Goal: Information Seeking & Learning: Learn about a topic

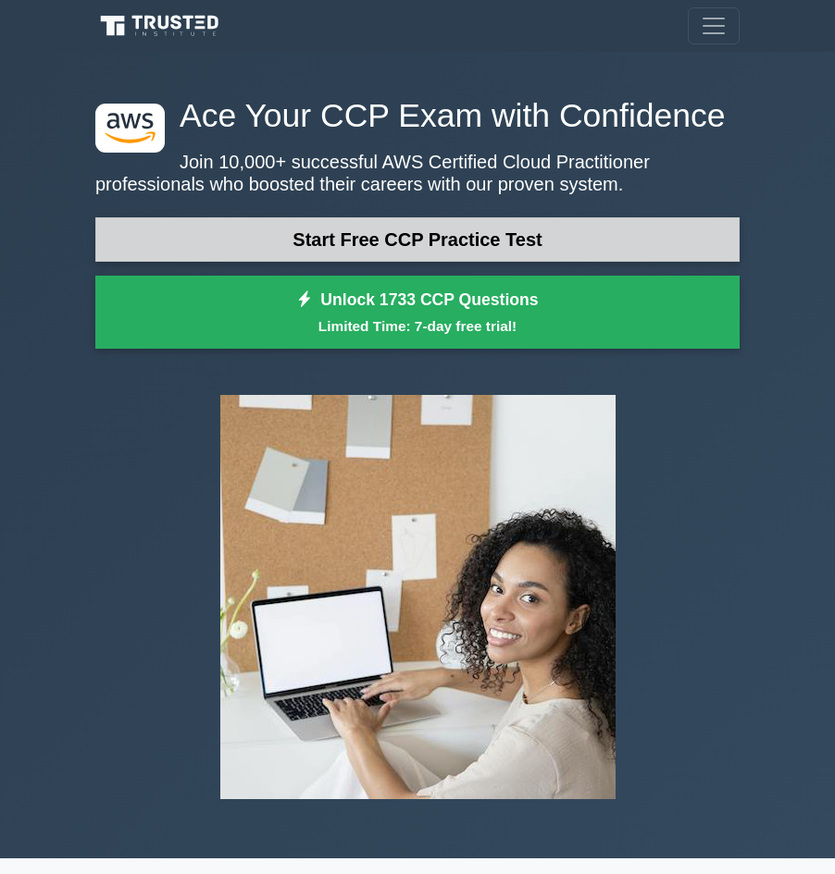
click at [482, 233] on link "Start Free CCP Practice Test" at bounding box center [417, 239] width 644 height 44
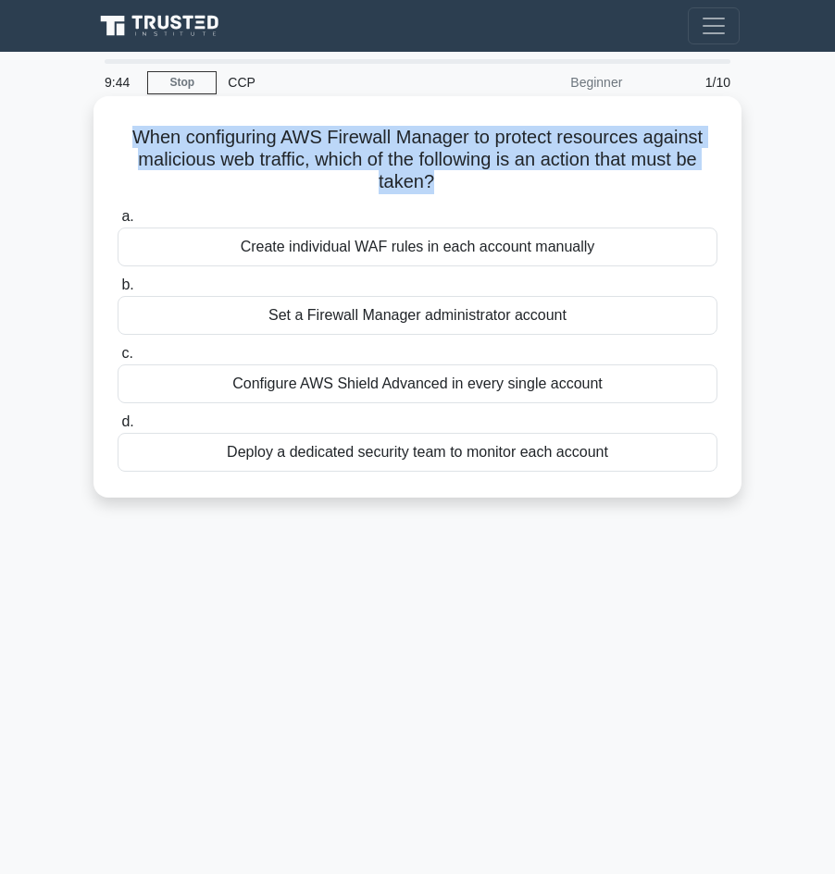
drag, startPoint x: 628, startPoint y: 456, endPoint x: 141, endPoint y: 138, distance: 582.3
click at [141, 138] on div "When configuring AWS Firewall Manager to protect resources against malicious we…" at bounding box center [417, 297] width 633 height 387
copy h5 "When configuring AWS Firewall Manager to protect resources against malicious we…"
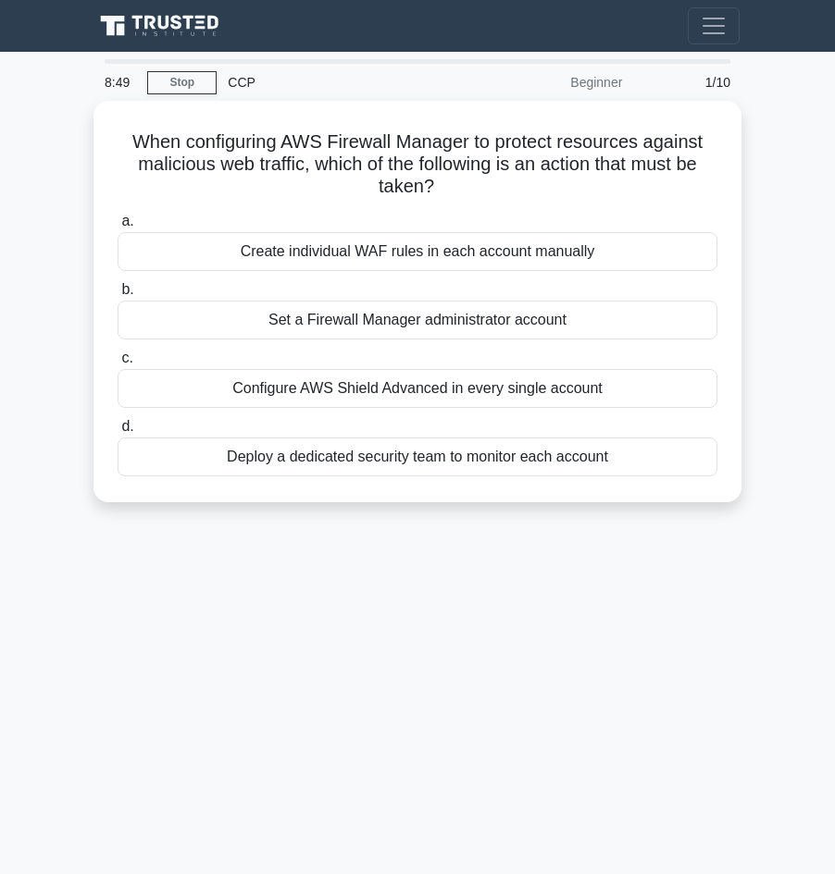
click at [384, 589] on div "8:49 Stop CCP Beginner 1/10 When configuring AWS Firewall Manager to protect re…" at bounding box center [417, 521] width 666 height 925
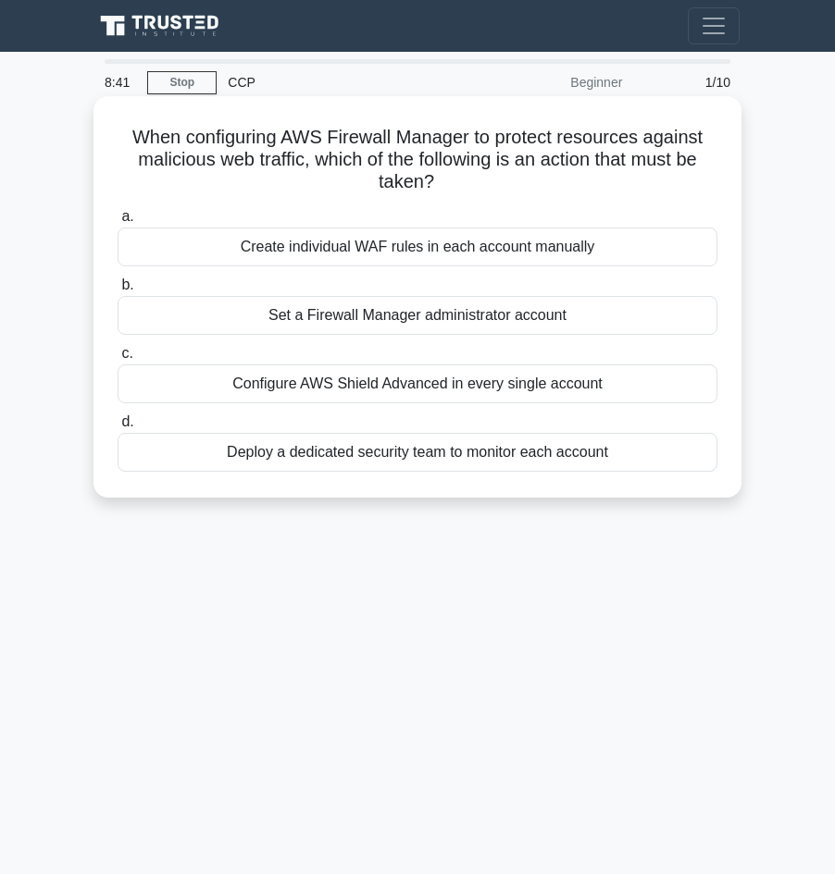
click at [475, 317] on div "Set a Firewall Manager administrator account" at bounding box center [418, 315] width 600 height 39
click at [118, 291] on input "b. Set a Firewall Manager administrator account" at bounding box center [118, 285] width 0 height 12
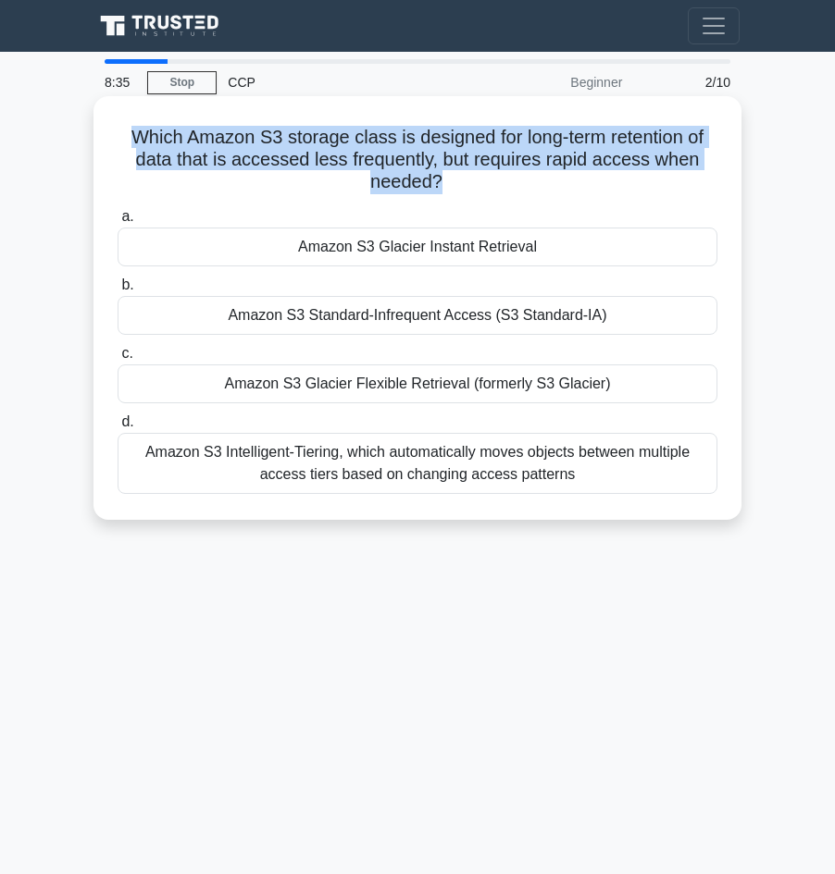
drag, startPoint x: 447, startPoint y: 186, endPoint x: 131, endPoint y: 133, distance: 319.9
click at [131, 133] on h5 "Which Amazon S3 storage class is designed for long-term retention of data that …" at bounding box center [417, 160] width 603 height 68
copy h5 "Which Amazon S3 storage class is designed for long-term retention of data that …"
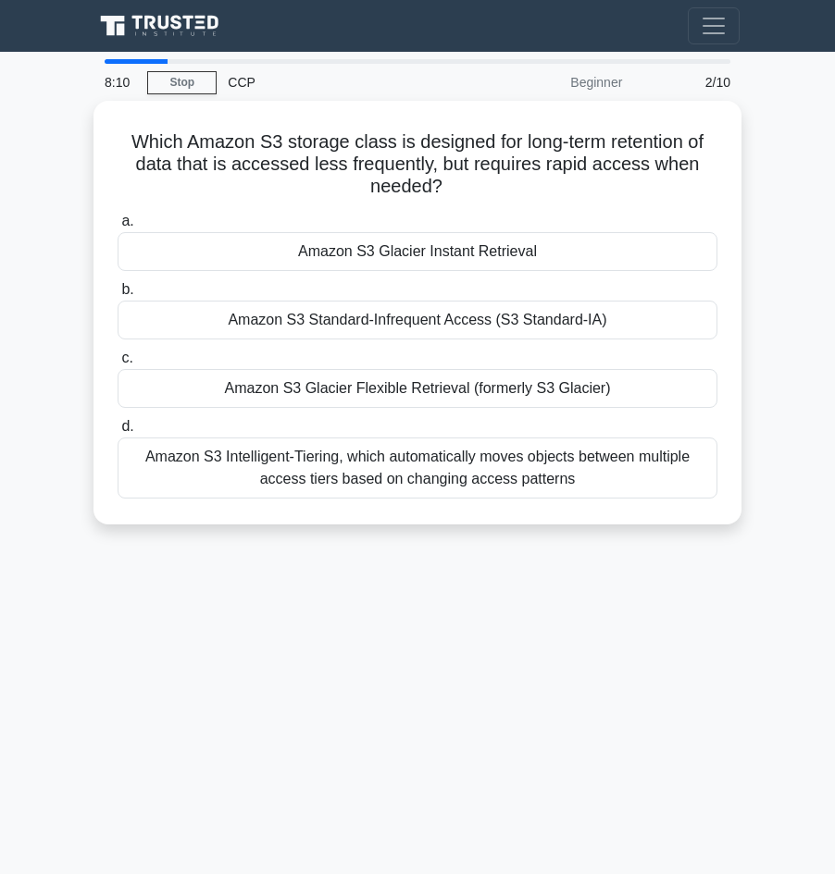
click at [367, 667] on div "8:10 Stop CCP Beginner 2/10 Which Amazon S3 storage class is designed for long-…" at bounding box center [417, 521] width 666 height 925
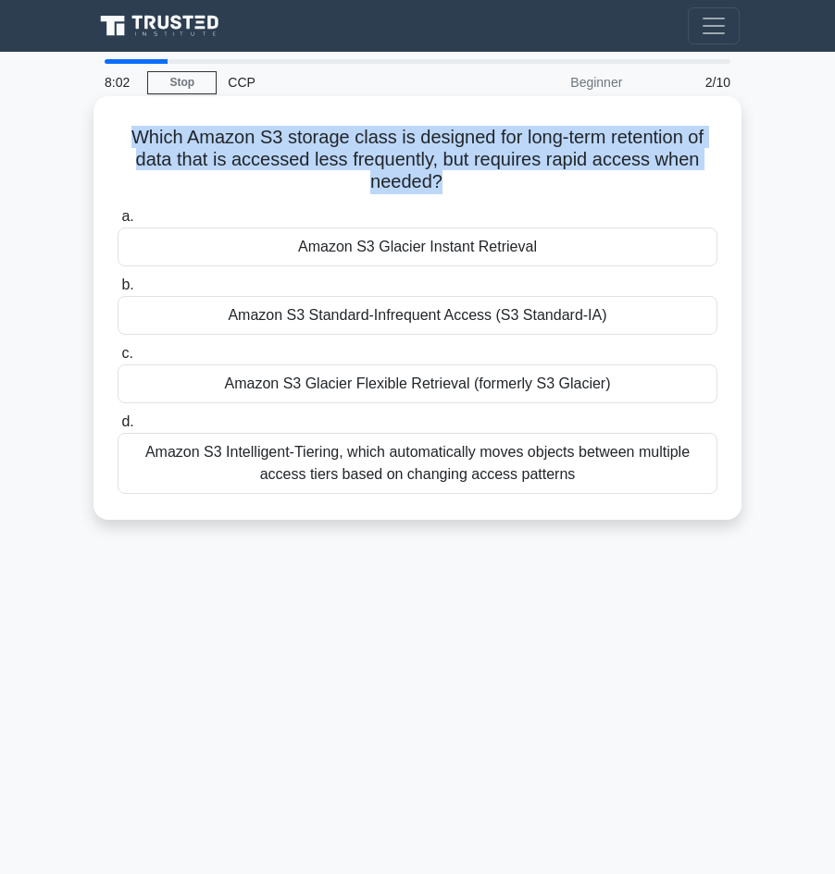
drag, startPoint x: 649, startPoint y: 489, endPoint x: 159, endPoint y: 143, distance: 599.5
click at [134, 129] on div "Which Amazon S3 storage class is designed for long-term retention of data that …" at bounding box center [417, 308] width 633 height 409
copy h5 "Which Amazon S3 storage class is designed for long-term retention of data that …"
click at [508, 252] on div "Amazon S3 Glacier Instant Retrieval" at bounding box center [418, 247] width 600 height 39
click at [118, 223] on input "a. Amazon S3 Glacier Instant Retrieval" at bounding box center [118, 217] width 0 height 12
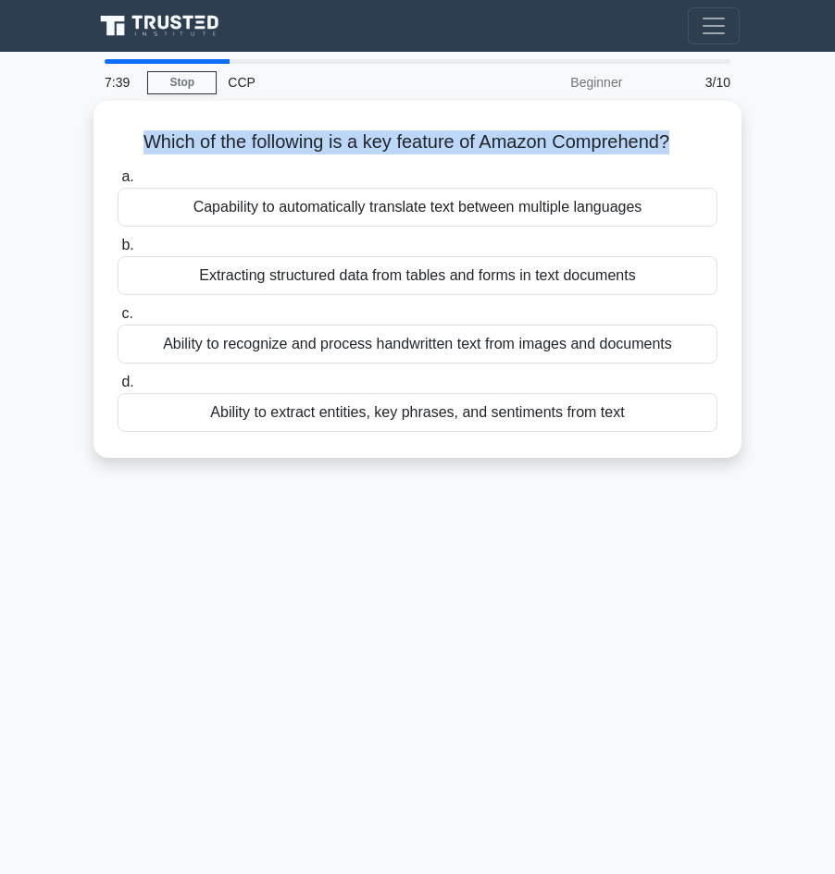
drag, startPoint x: 654, startPoint y: 417, endPoint x: 79, endPoint y: 130, distance: 643.5
click at [79, 130] on main "7:39 Stop CCP Beginner 3/10 Which of the following is a key feature of Amazon C…" at bounding box center [417, 522] width 835 height 940
copy h5 "Which of the following is a key feature of Amazon Comprehend? .spinner_0XTQ{tra…"
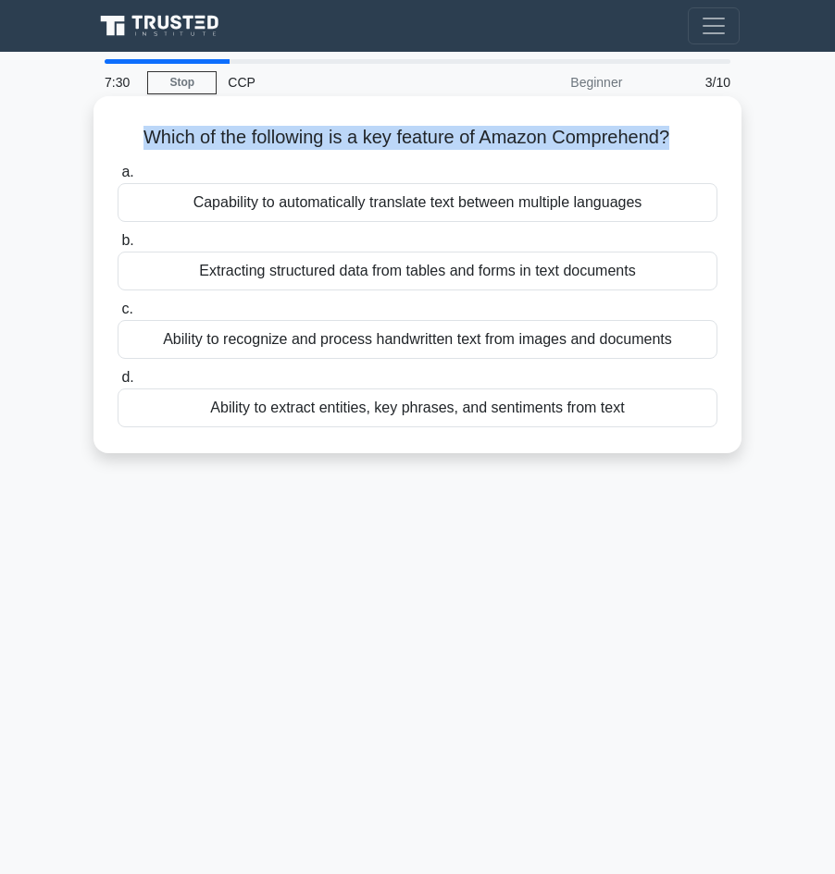
click at [622, 350] on div "Ability to recognize and process handwritten text from images and documents" at bounding box center [418, 339] width 600 height 39
click at [118, 316] on input "c. Ability to recognize and process handwritten text from images and documents" at bounding box center [118, 310] width 0 height 12
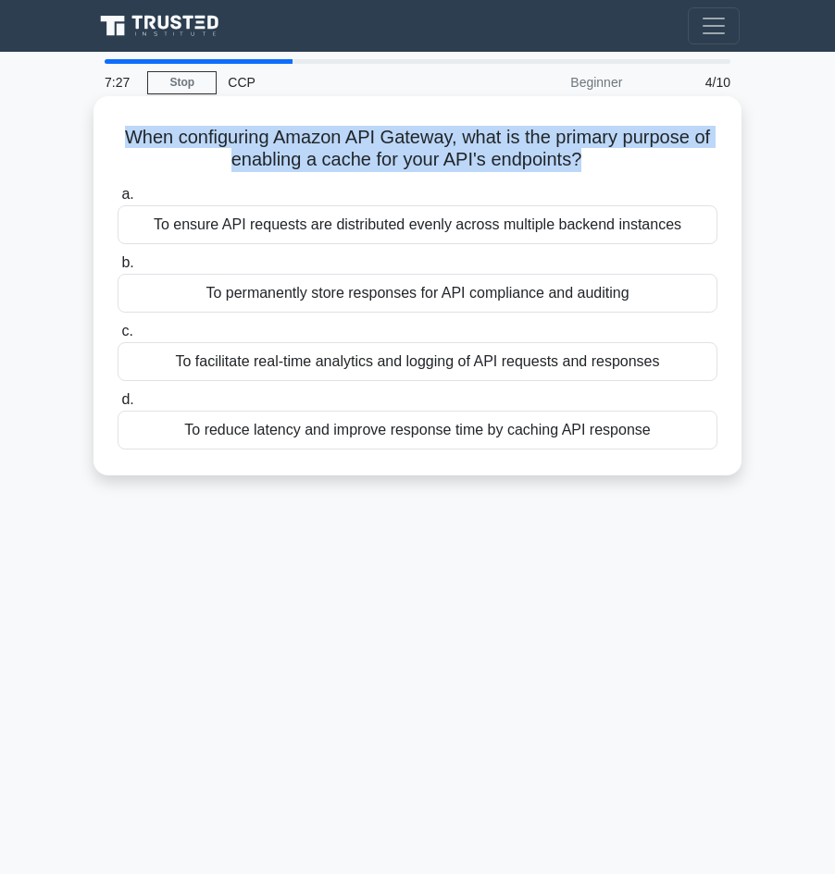
drag, startPoint x: 659, startPoint y: 432, endPoint x: 127, endPoint y: 141, distance: 606.7
click at [127, 141] on div "When configuring Amazon API Gateway, what is the primary purpose of enabling a …" at bounding box center [417, 286] width 633 height 365
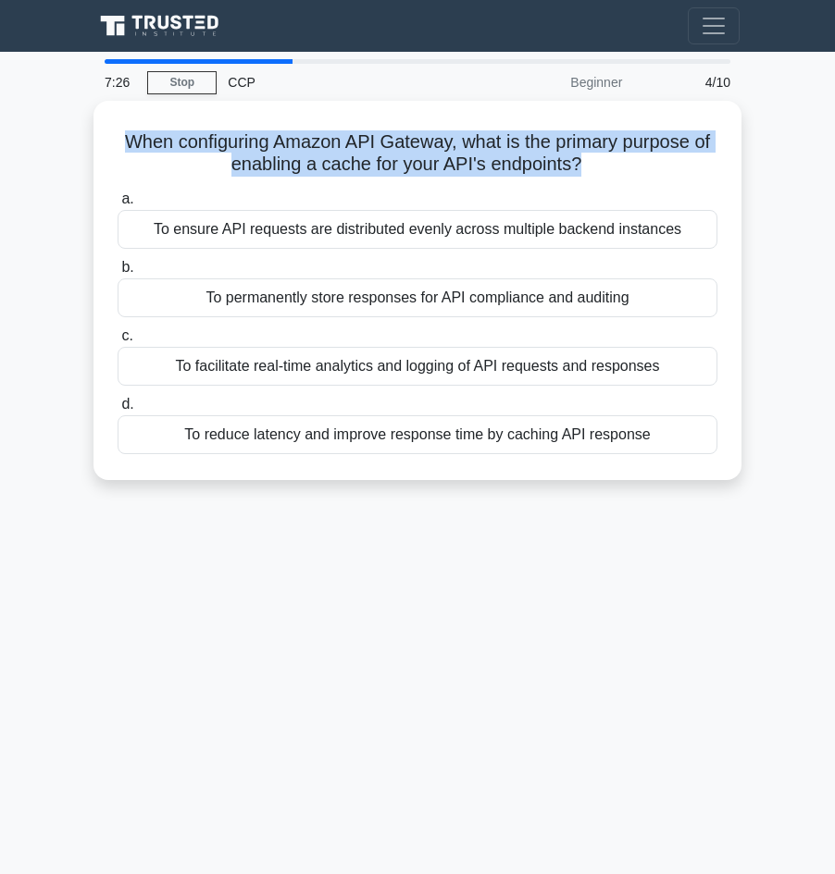
copy h5 "When configuring Amazon API Gateway, what is the primary purpose of enabling a …"
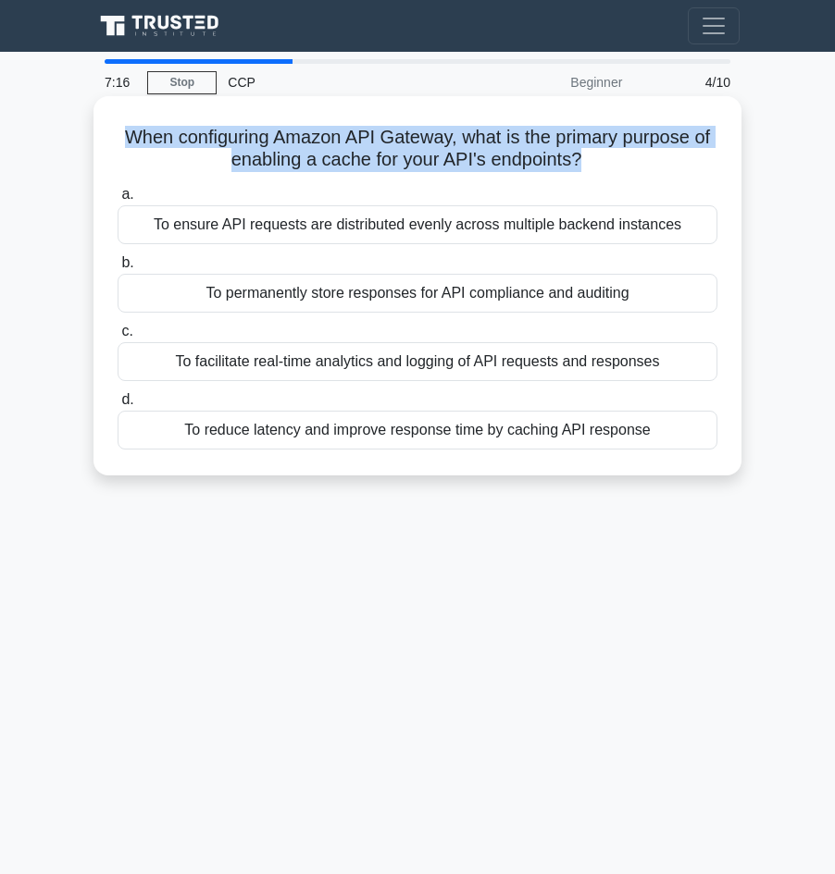
click at [221, 434] on div "To reduce latency and improve response time by caching API response" at bounding box center [418, 430] width 600 height 39
click at [118, 406] on input "d. To reduce latency and improve response time by caching API response" at bounding box center [118, 400] width 0 height 12
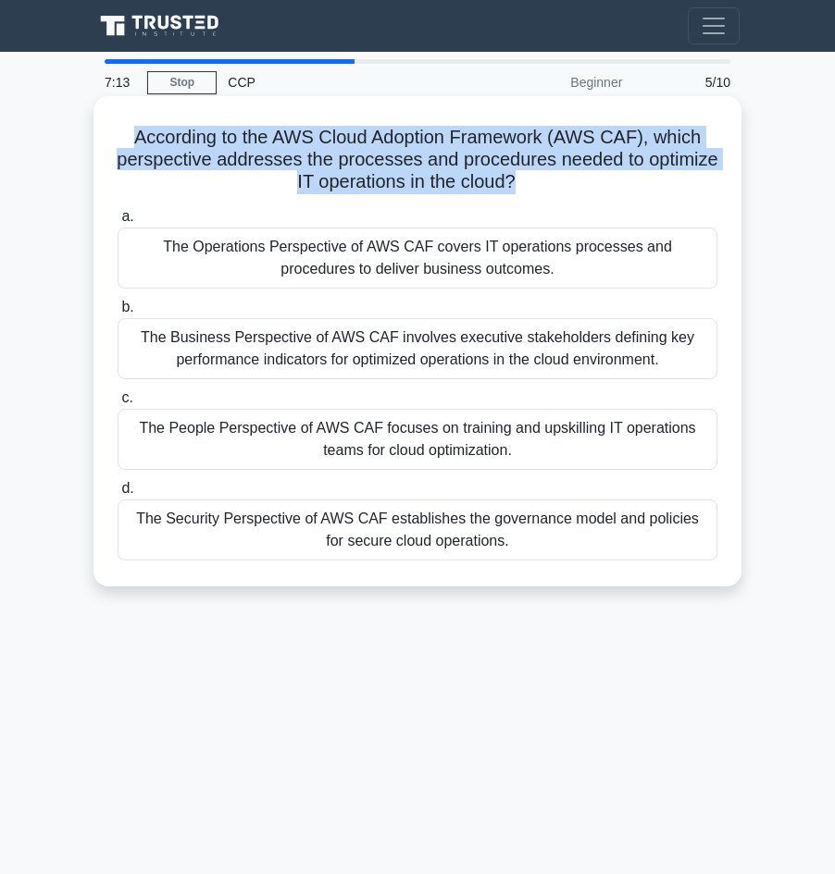
drag, startPoint x: 551, startPoint y: 551, endPoint x: 141, endPoint y: 145, distance: 577.8
click at [141, 144] on div "According to the AWS Cloud Adoption Framework (AWS CAF), which perspective addr…" at bounding box center [417, 342] width 633 height 476
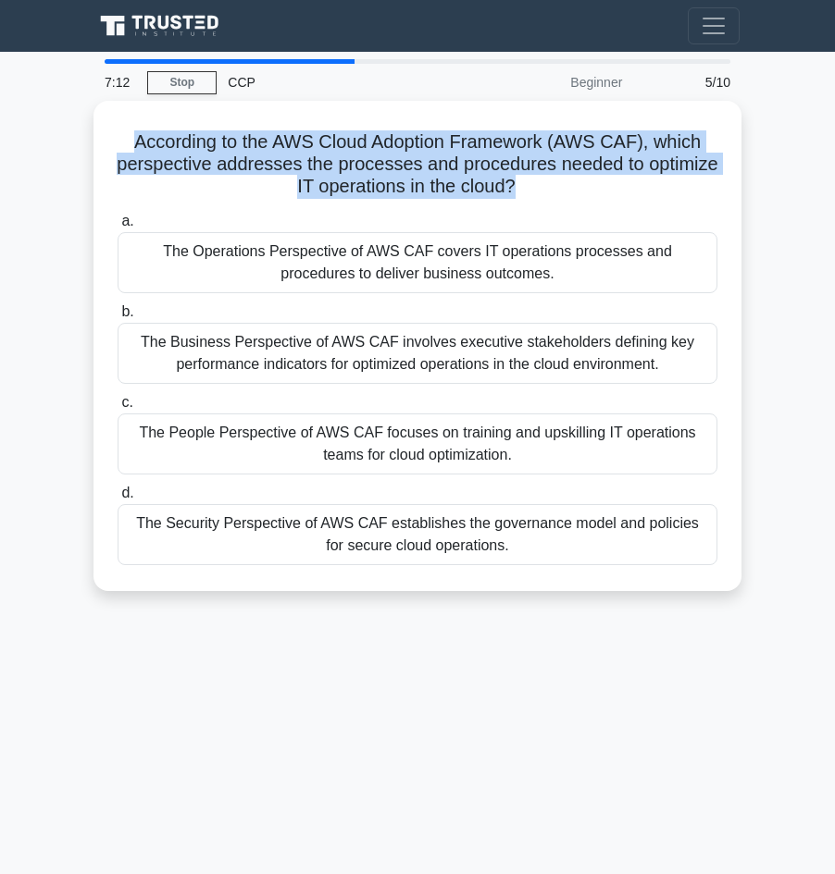
copy h5 "According to the AWS Cloud Adoption Framework (AWS CAF), which perspective addr…"
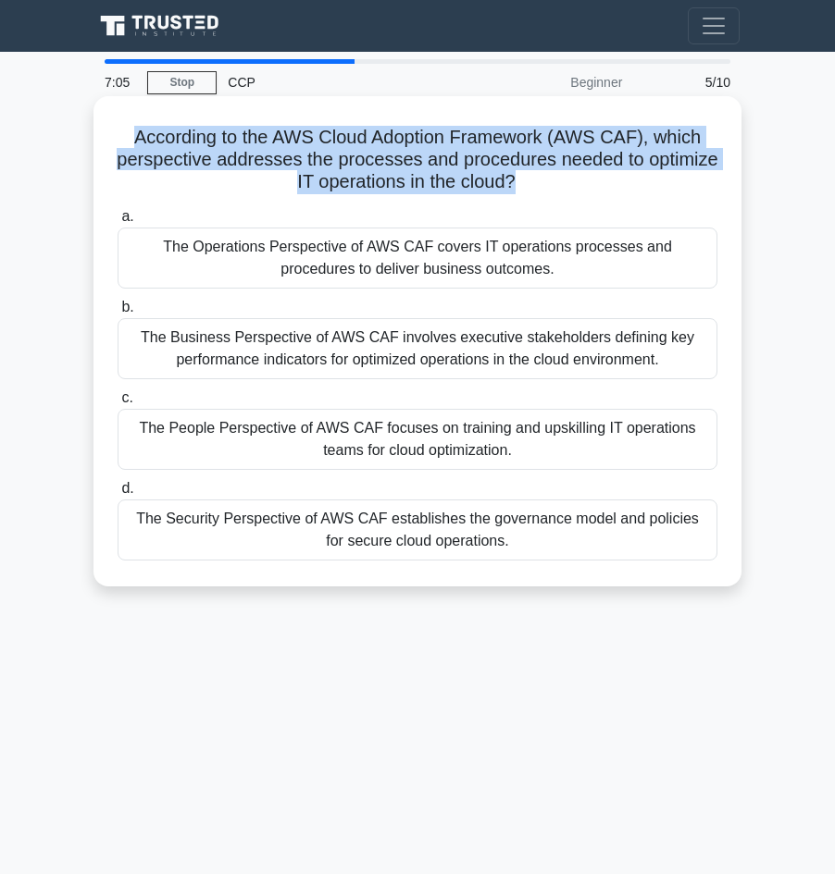
click at [434, 259] on div "The Operations Perspective of AWS CAF covers IT operations processes and proced…" at bounding box center [418, 258] width 600 height 61
click at [118, 223] on input "a. The Operations Perspective of AWS CAF covers IT operations processes and pro…" at bounding box center [118, 217] width 0 height 12
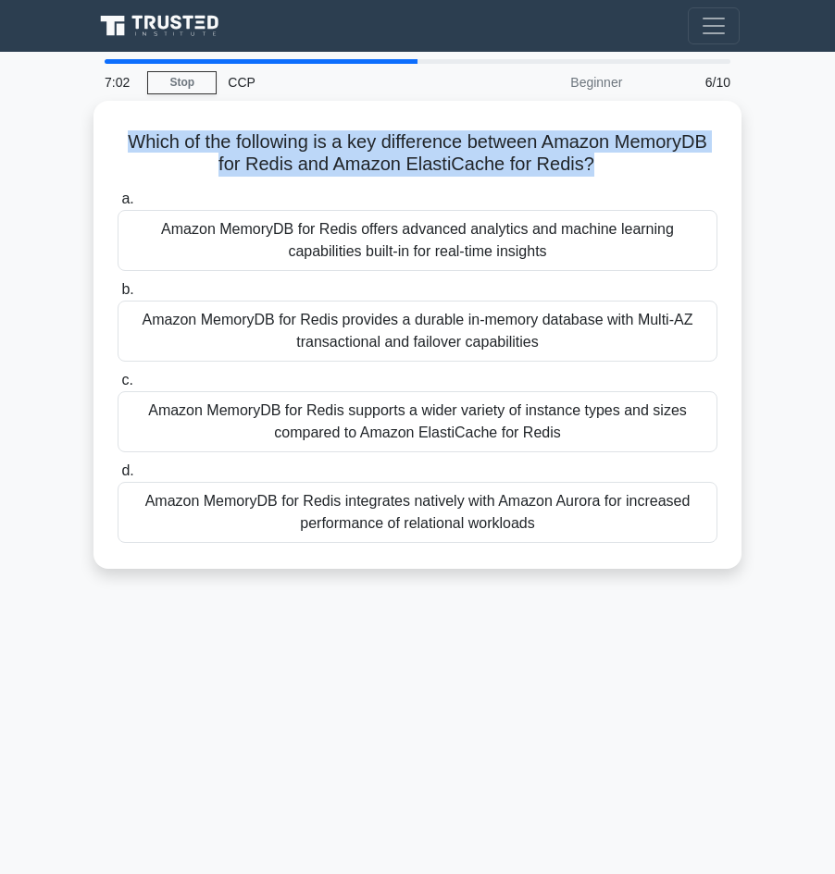
drag, startPoint x: 567, startPoint y: 526, endPoint x: 87, endPoint y: 130, distance: 622.5
click at [87, 130] on div "Which of the following is a key difference between Amazon MemoryDB for Redis an…" at bounding box center [417, 346] width 666 height 490
copy h5 "Which of the following is a key difference between Amazon MemoryDB for Redis an…"
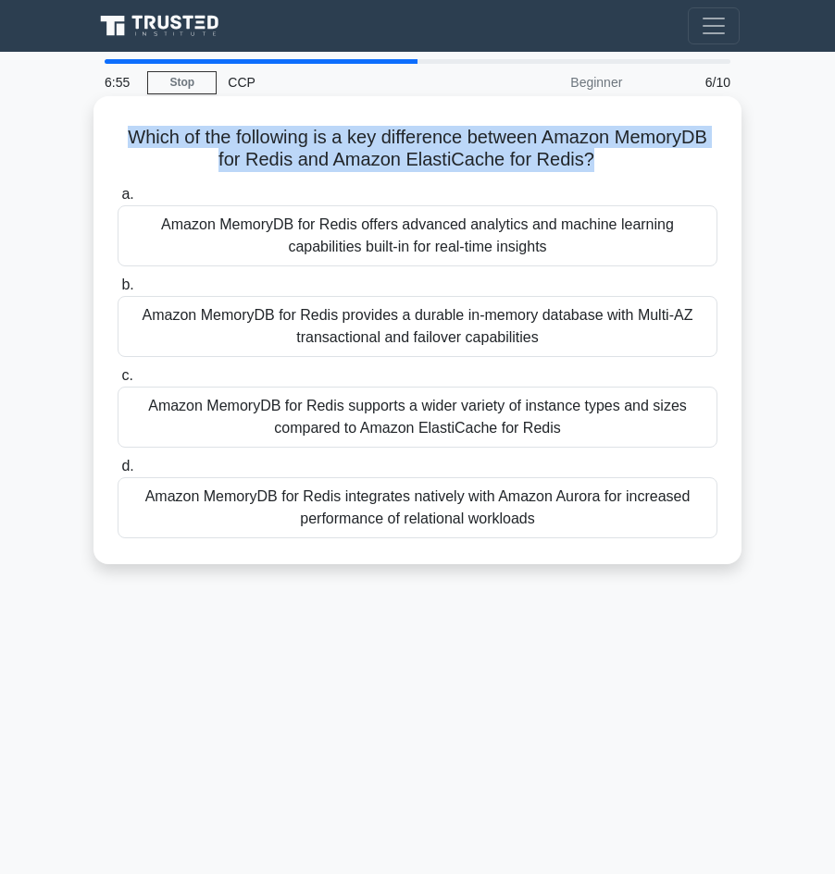
click at [421, 325] on div "Amazon MemoryDB for Redis provides a durable in-memory database with Multi-AZ t…" at bounding box center [418, 326] width 600 height 61
click at [118, 291] on input "b. Amazon MemoryDB for Redis provides a durable in-memory database with Multi-A…" at bounding box center [118, 285] width 0 height 12
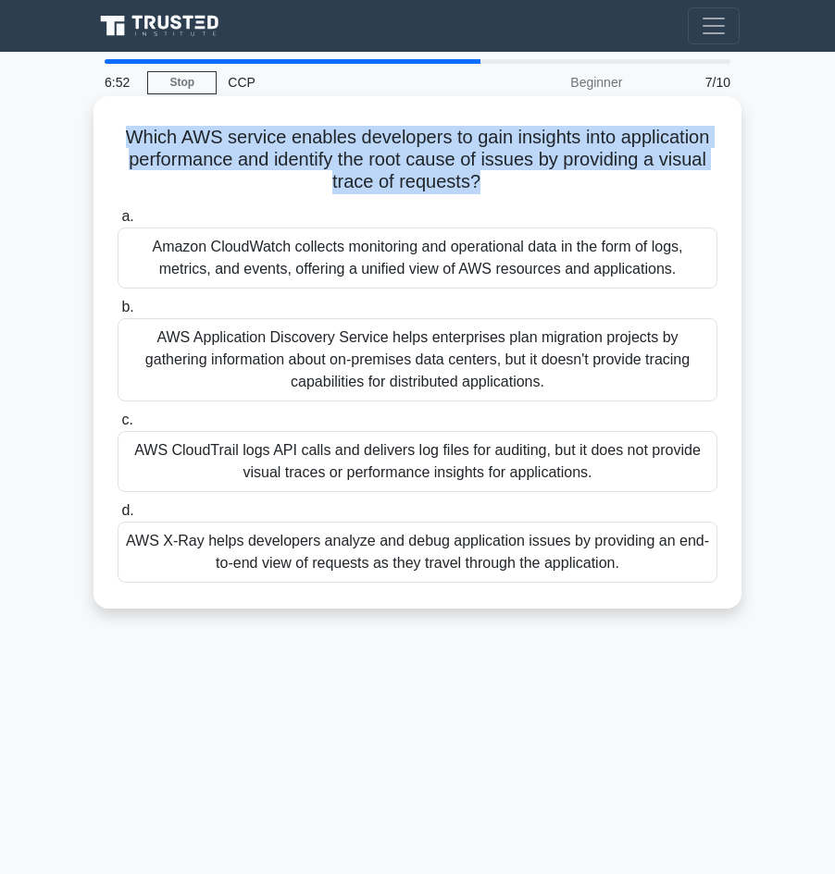
drag, startPoint x: 594, startPoint y: 489, endPoint x: 124, endPoint y: 132, distance: 589.8
click at [124, 132] on div "Which AWS service enables developers to gain insights into application performa…" at bounding box center [417, 353] width 633 height 498
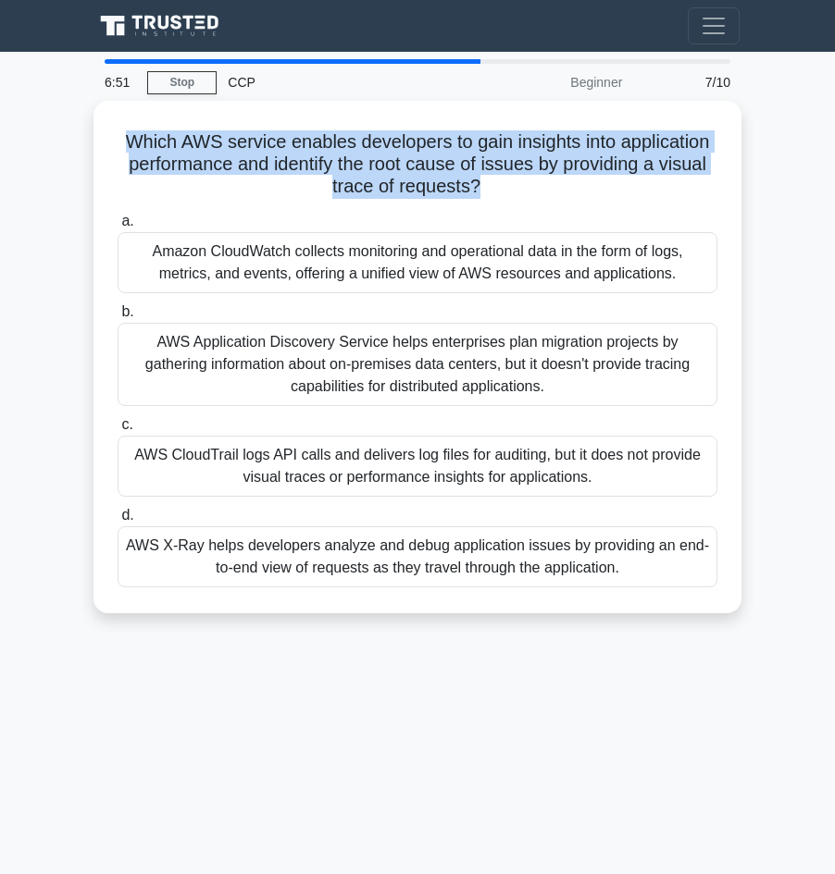
copy h5 "Which AWS service enables developers to gain insights into application performa…"
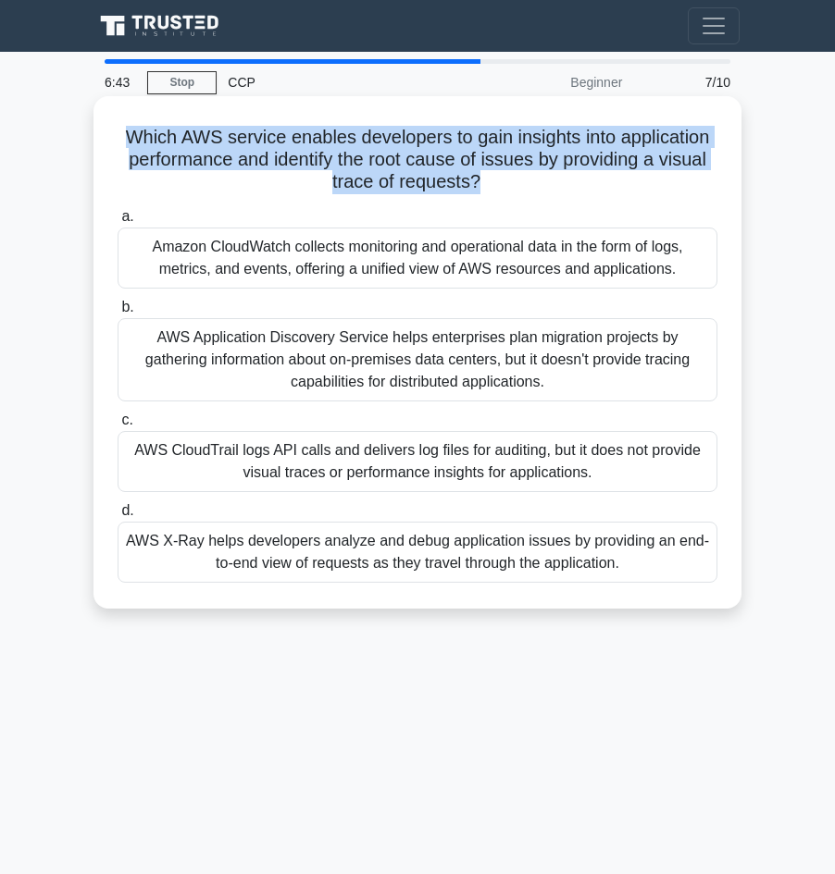
click at [291, 546] on div "AWS X-Ray helps developers analyze and debug application issues by providing an…" at bounding box center [418, 552] width 600 height 61
click at [118, 517] on input "d. AWS X-Ray helps developers analyze and debug application issues by providing…" at bounding box center [118, 511] width 0 height 12
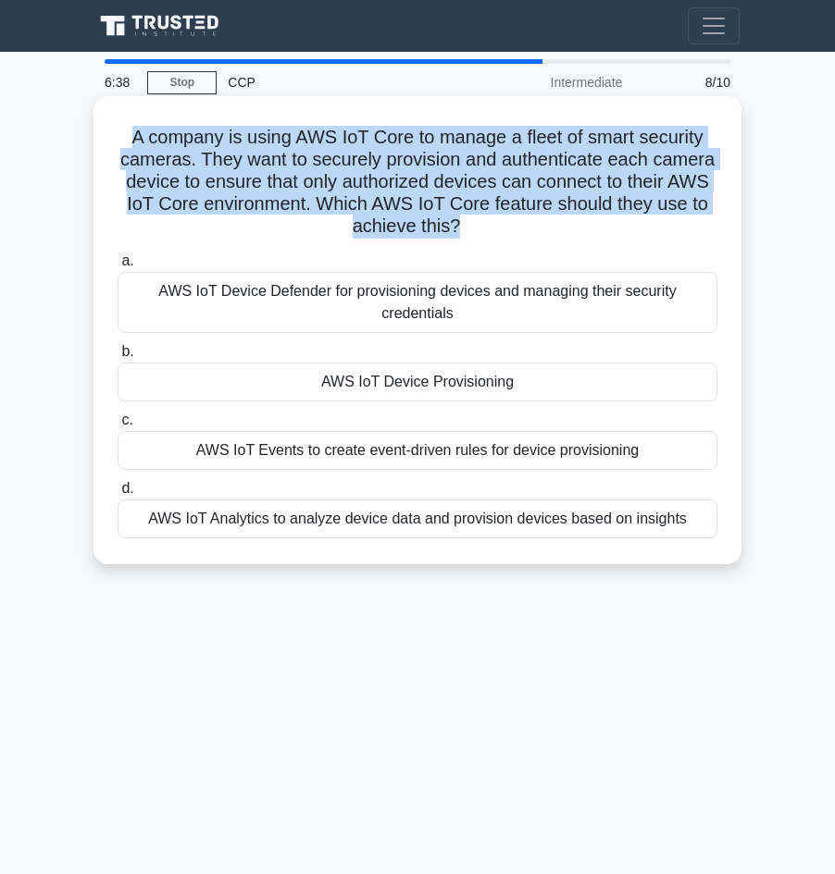
drag, startPoint x: 683, startPoint y: 522, endPoint x: 112, endPoint y: 145, distance: 684.0
click at [112, 145] on div "A company is using AWS IoT Core to manage a fleet of smart security cameras. Th…" at bounding box center [417, 330] width 633 height 453
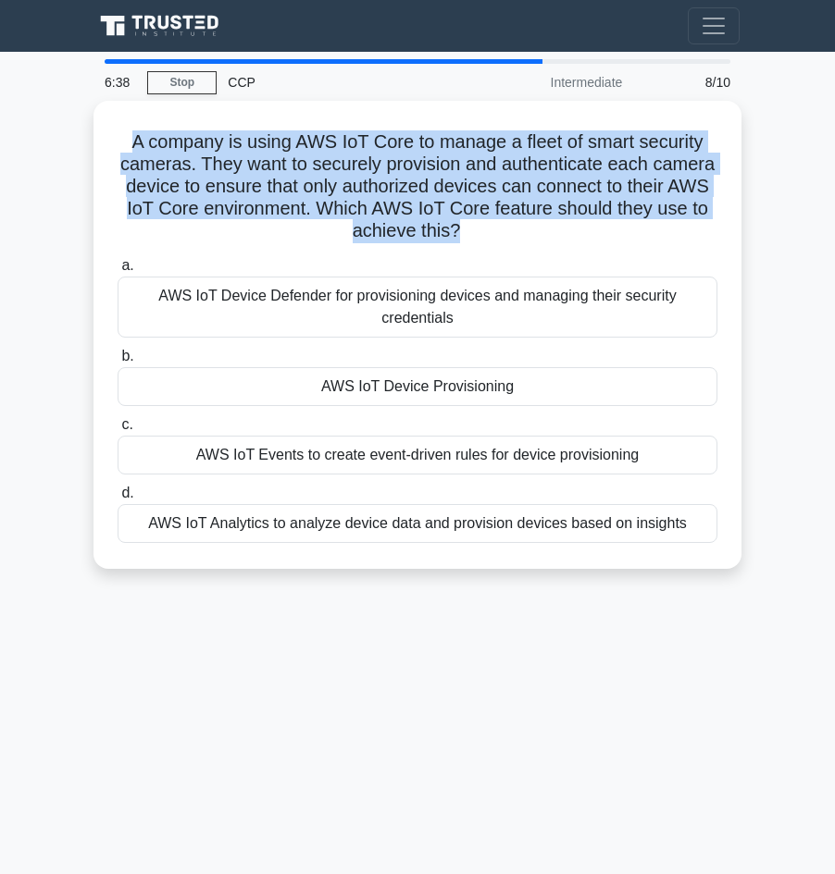
copy h5 "A company is using AWS IoT Core to manage a fleet of smart security cameras. Th…"
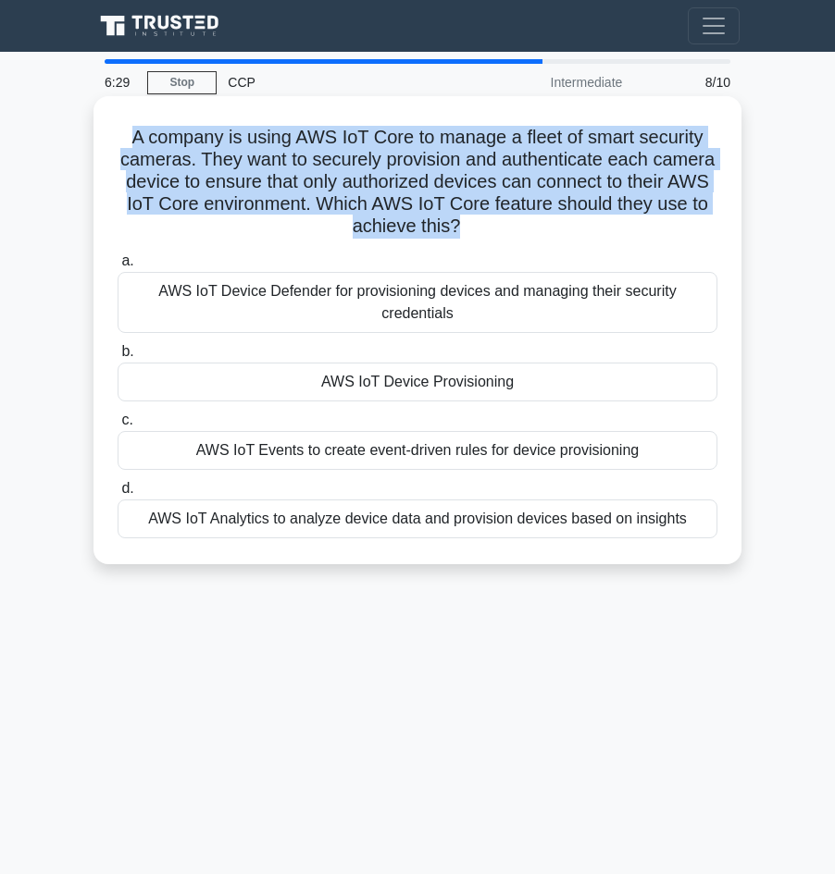
click at [447, 391] on div "AWS IoT Device Provisioning" at bounding box center [418, 382] width 600 height 39
click at [118, 358] on input "b. AWS IoT Device Provisioning" at bounding box center [118, 352] width 0 height 12
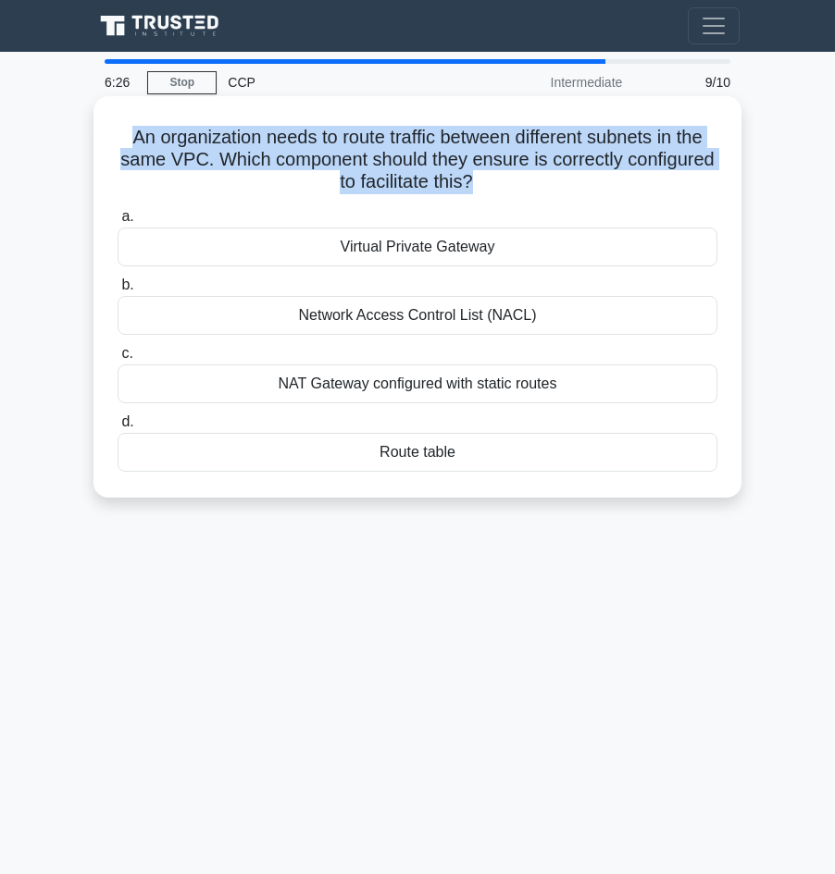
drag, startPoint x: 574, startPoint y: 463, endPoint x: 132, endPoint y: 143, distance: 544.7
click at [132, 143] on div "An organization needs to route traffic between different subnets in the same VP…" at bounding box center [417, 297] width 633 height 387
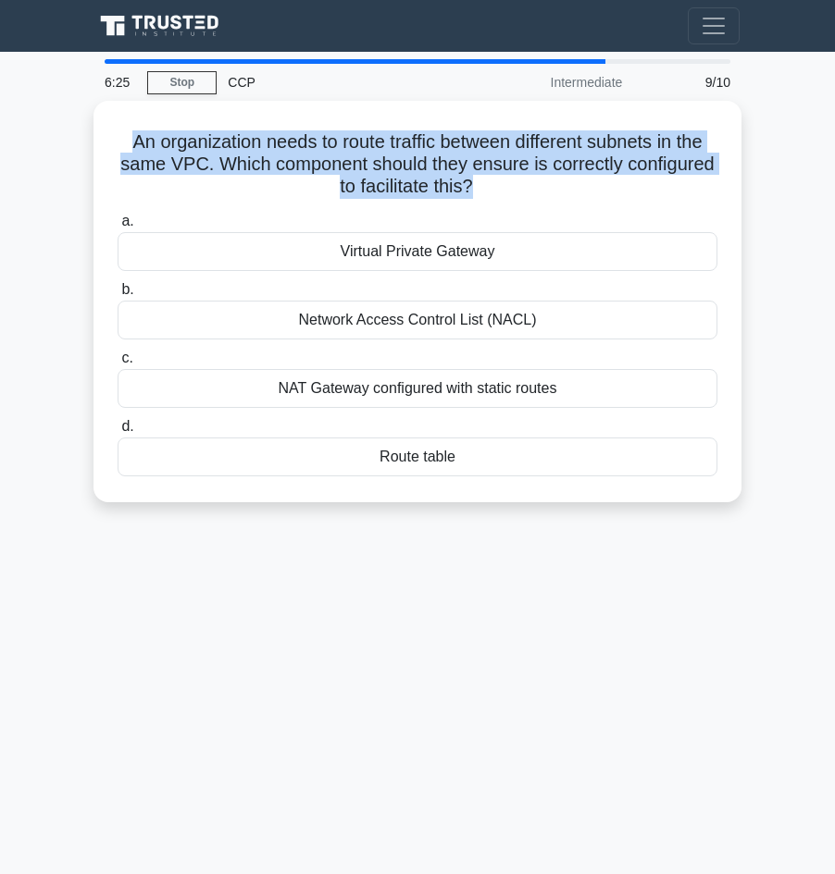
copy h5 "An organization needs to route traffic between different subnets in the same VP…"
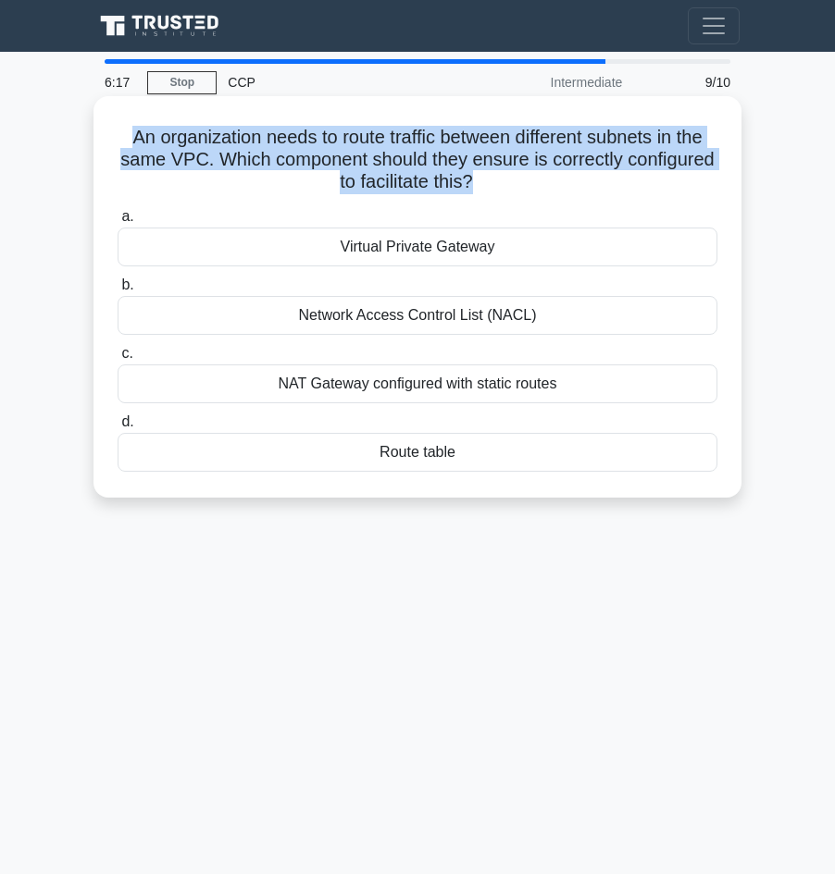
click at [428, 453] on div "Route table" at bounding box center [418, 452] width 600 height 39
click at [118, 428] on input "d. Route table" at bounding box center [118, 422] width 0 height 12
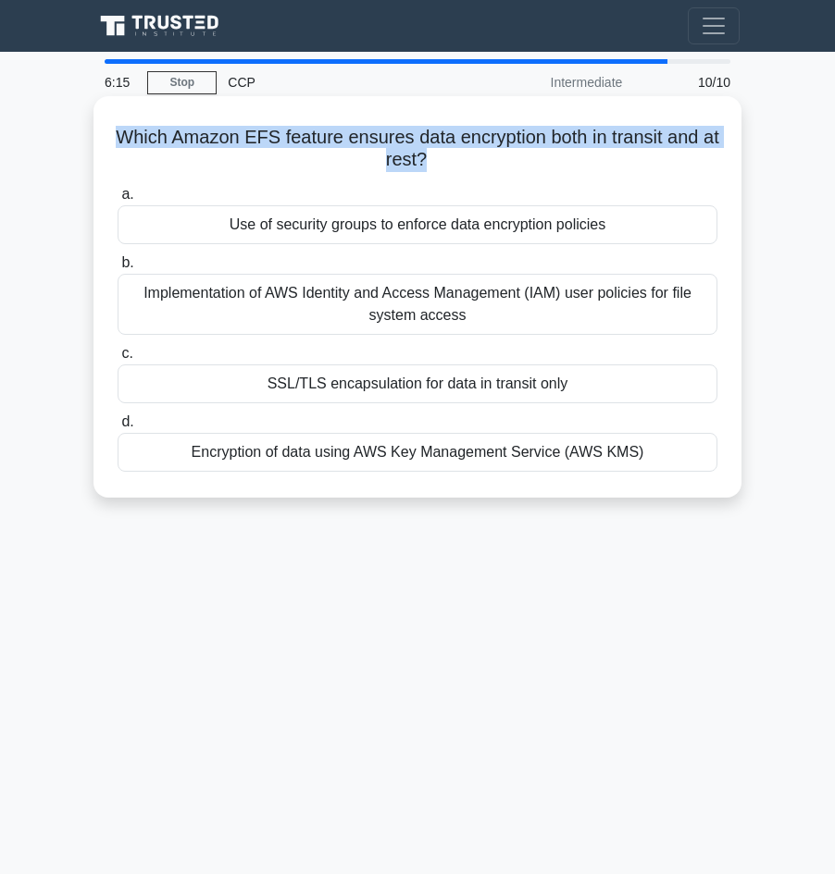
drag, startPoint x: 677, startPoint y: 448, endPoint x: 108, endPoint y: 136, distance: 648.9
click at [108, 136] on div "Which Amazon EFS feature ensures data encryption both in transit and at rest? .…" at bounding box center [417, 297] width 633 height 387
click at [422, 457] on div "Encryption of data using AWS Key Management Service (AWS KMS)" at bounding box center [418, 452] width 600 height 39
click at [118, 428] on input "d. Encryption of data using AWS Key Management Service (AWS KMS)" at bounding box center [118, 422] width 0 height 12
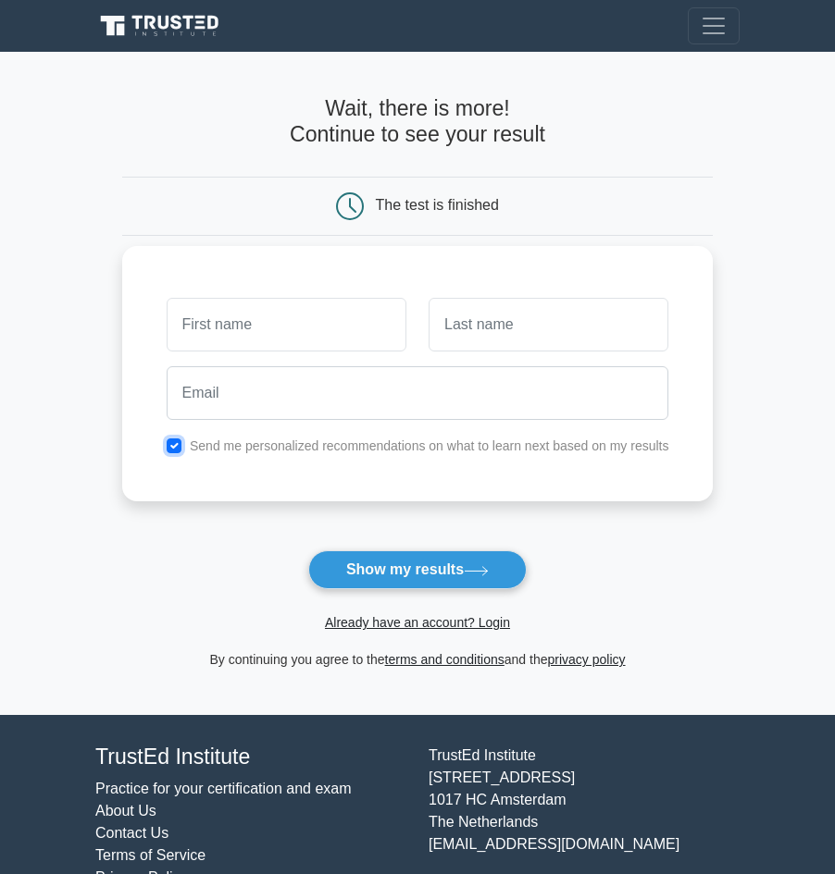
click at [171, 446] on input "checkbox" at bounding box center [174, 446] width 15 height 15
checkbox input "false"
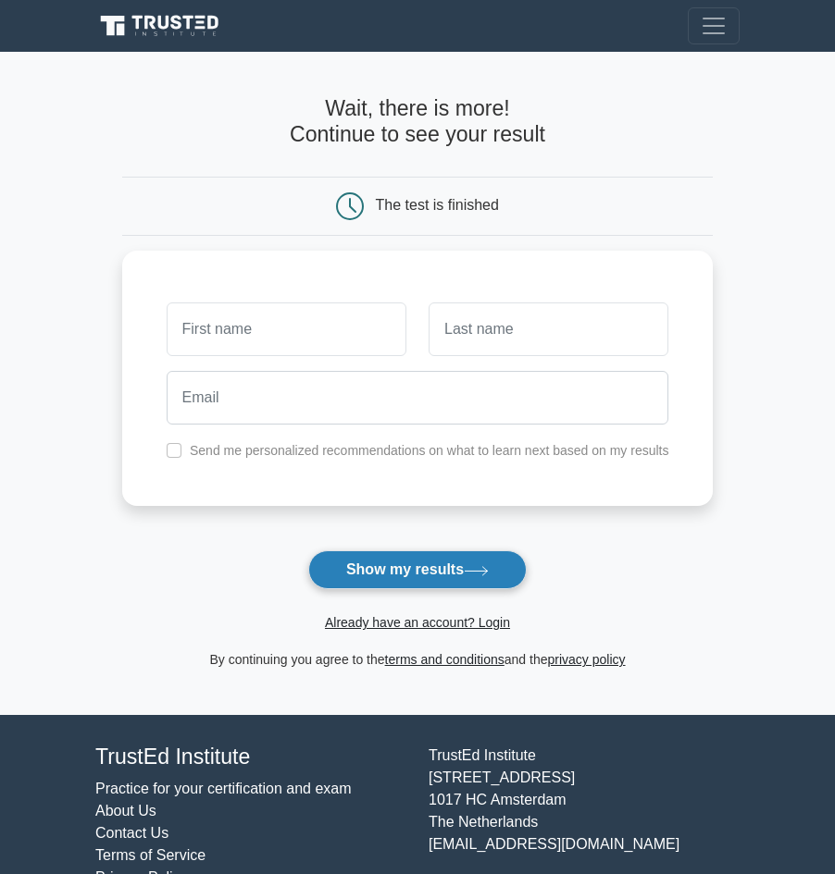
click at [441, 566] on button "Show my results" at bounding box center [417, 570] width 218 height 39
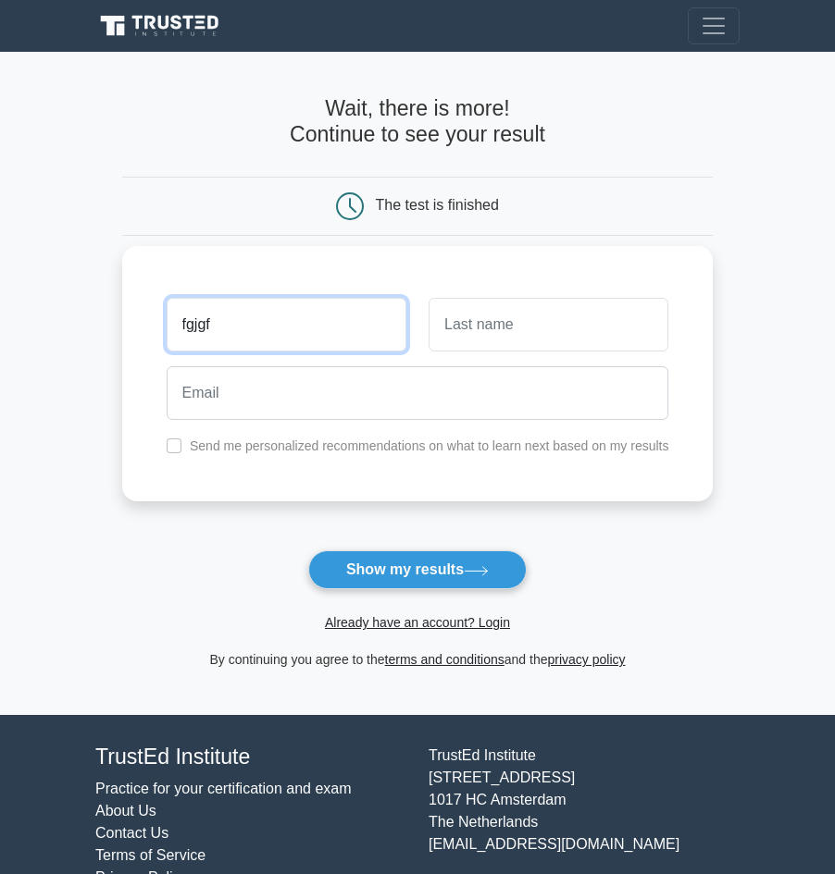
type input "fgjgf"
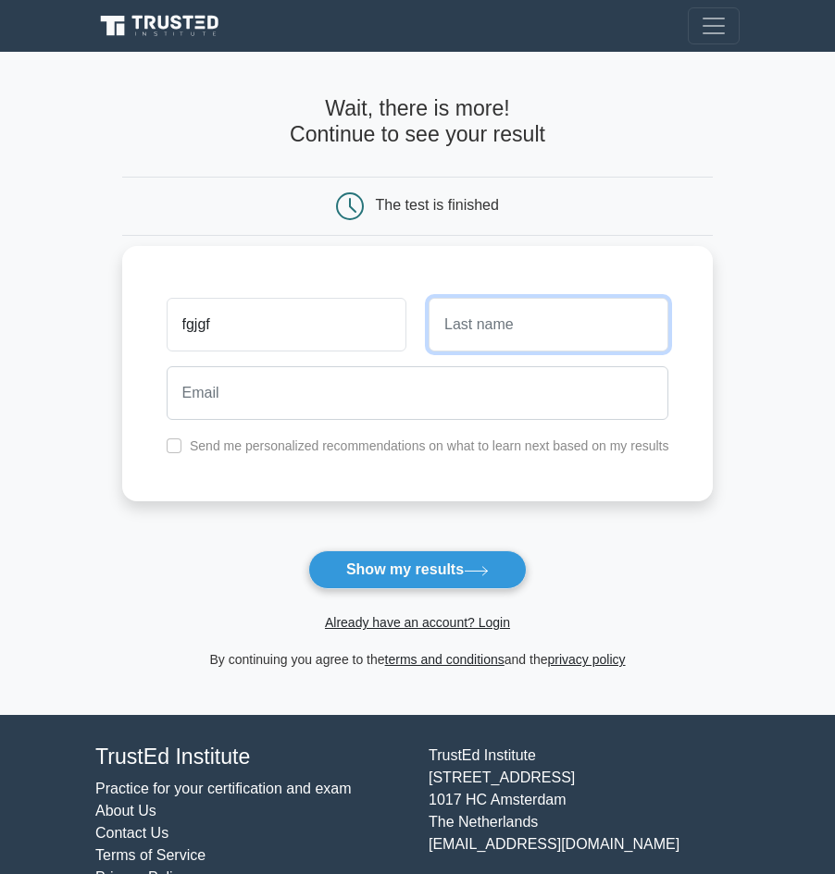
click at [535, 322] on input "text" at bounding box center [548, 325] width 240 height 54
type input "fgjfjfg"
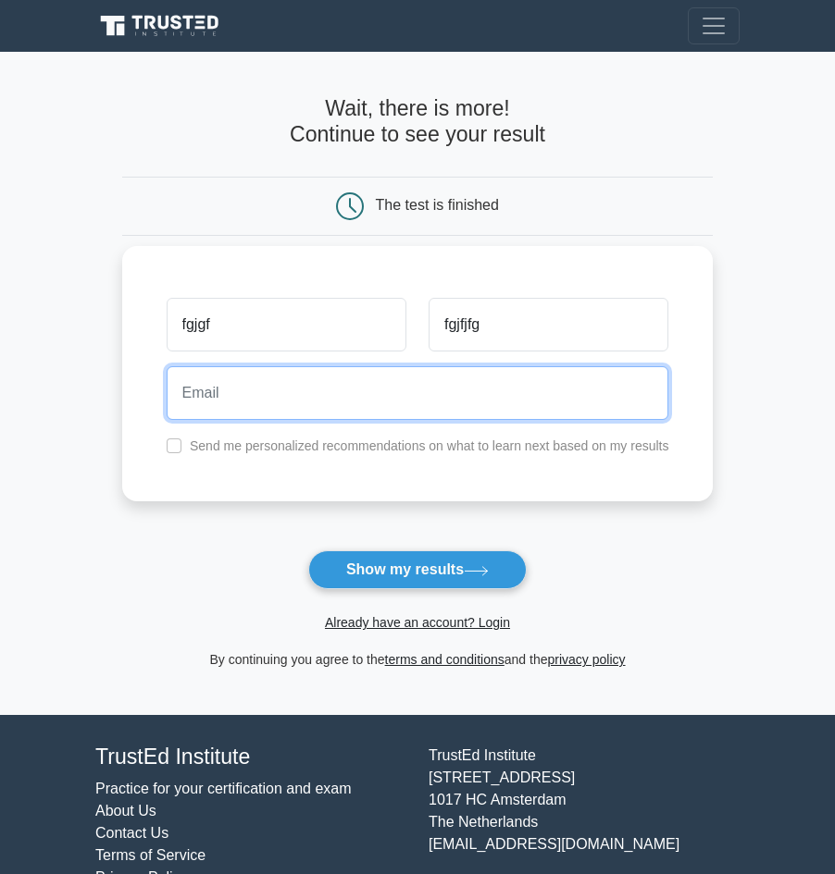
click at [425, 406] on input "email" at bounding box center [418, 393] width 502 height 54
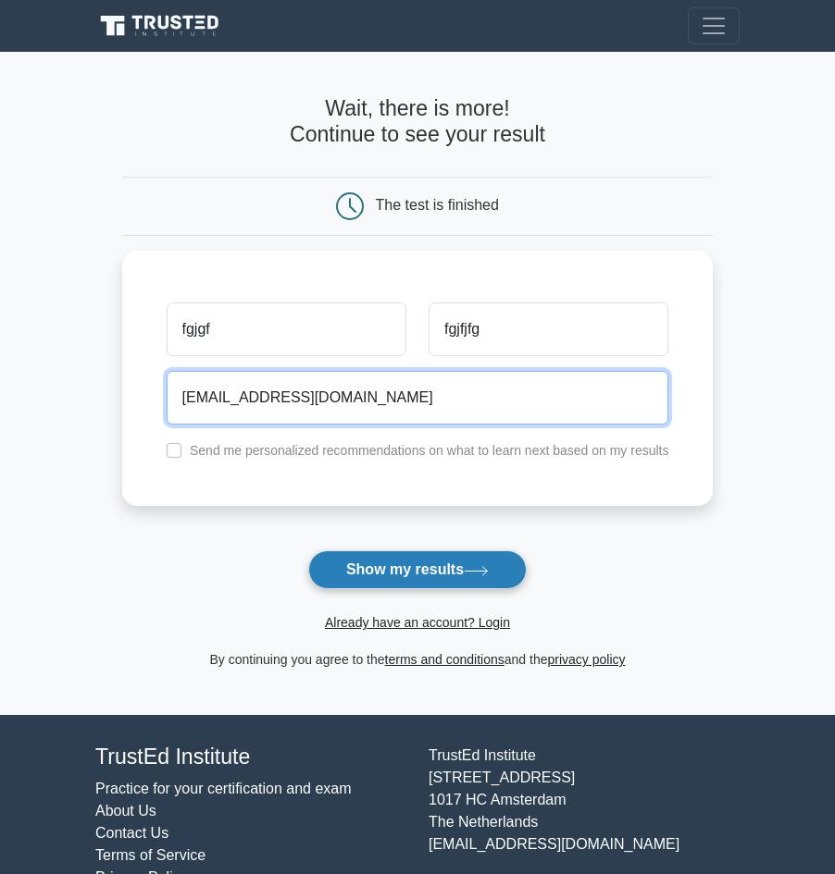
type input "fgjfgjf@gmail.com"
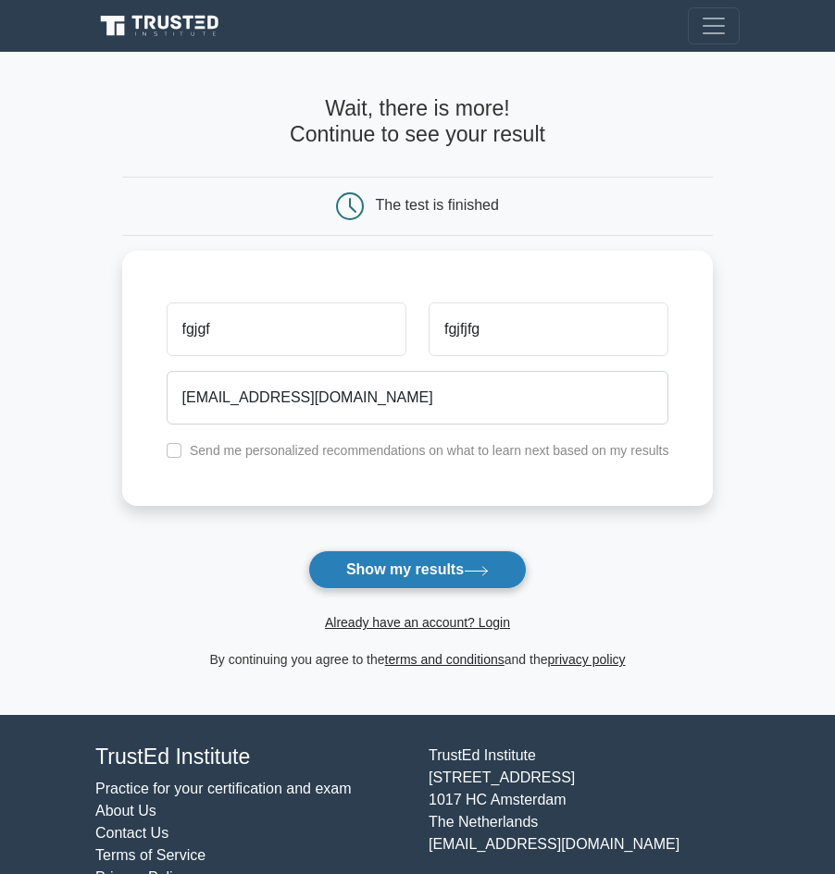
click at [399, 562] on button "Show my results" at bounding box center [417, 570] width 218 height 39
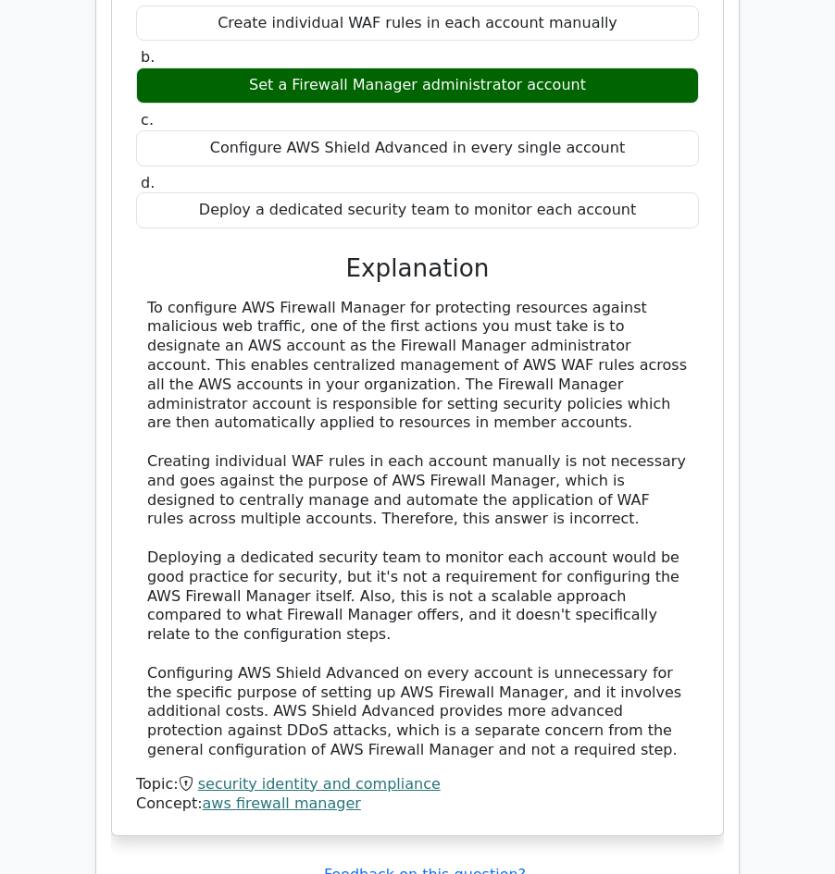
scroll to position [2265, 0]
